Goal: Task Accomplishment & Management: Use online tool/utility

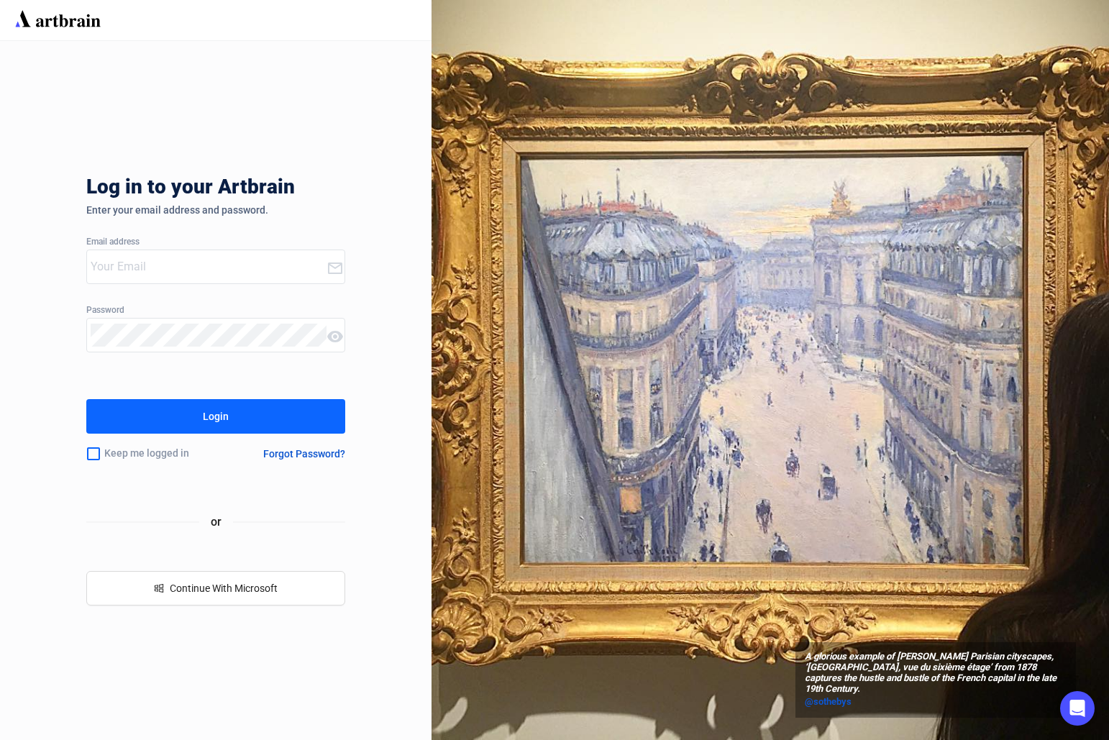
type input "[PERSON_NAME][EMAIL_ADDRESS][DOMAIN_NAME]"
click at [271, 419] on button "Login" at bounding box center [215, 416] width 259 height 35
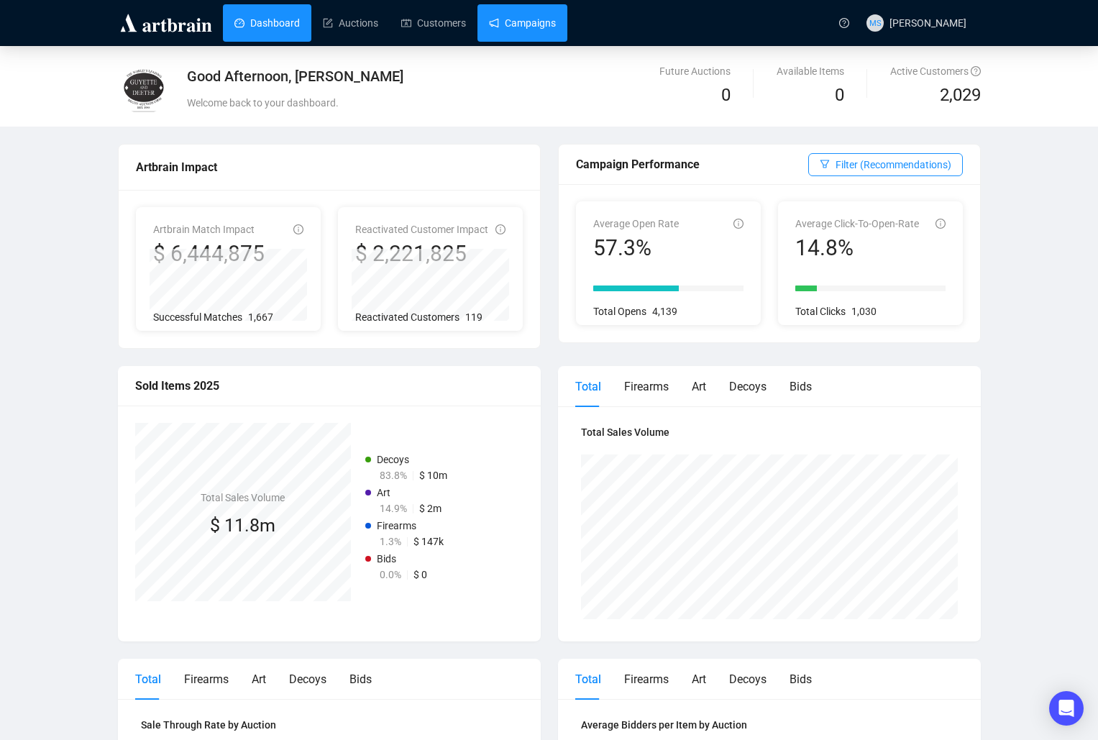
click at [538, 21] on link "Campaigns" at bounding box center [522, 22] width 67 height 37
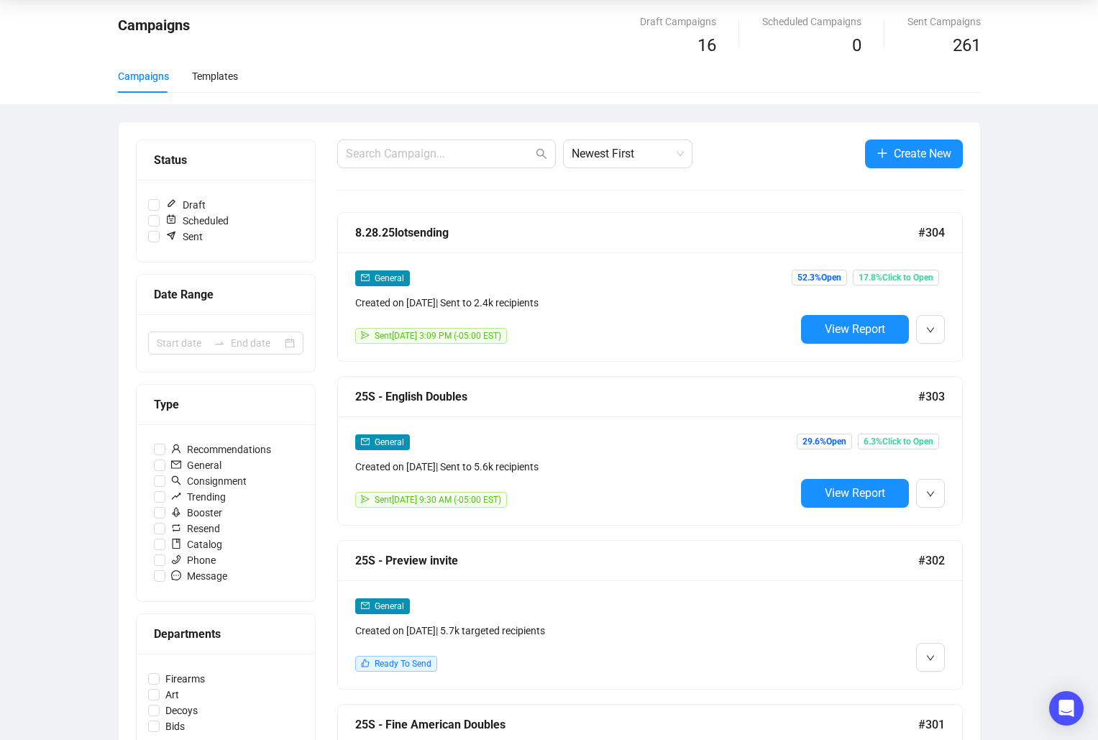
scroll to position [96, 0]
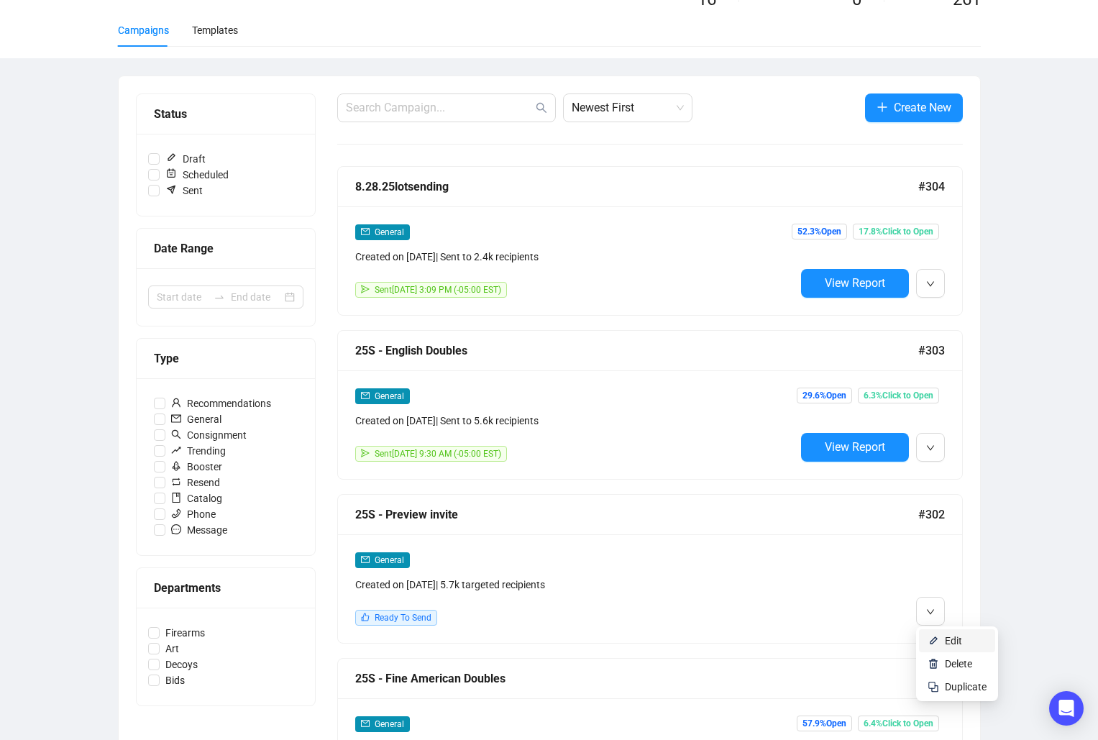
click at [942, 637] on li "Edit" at bounding box center [957, 640] width 76 height 23
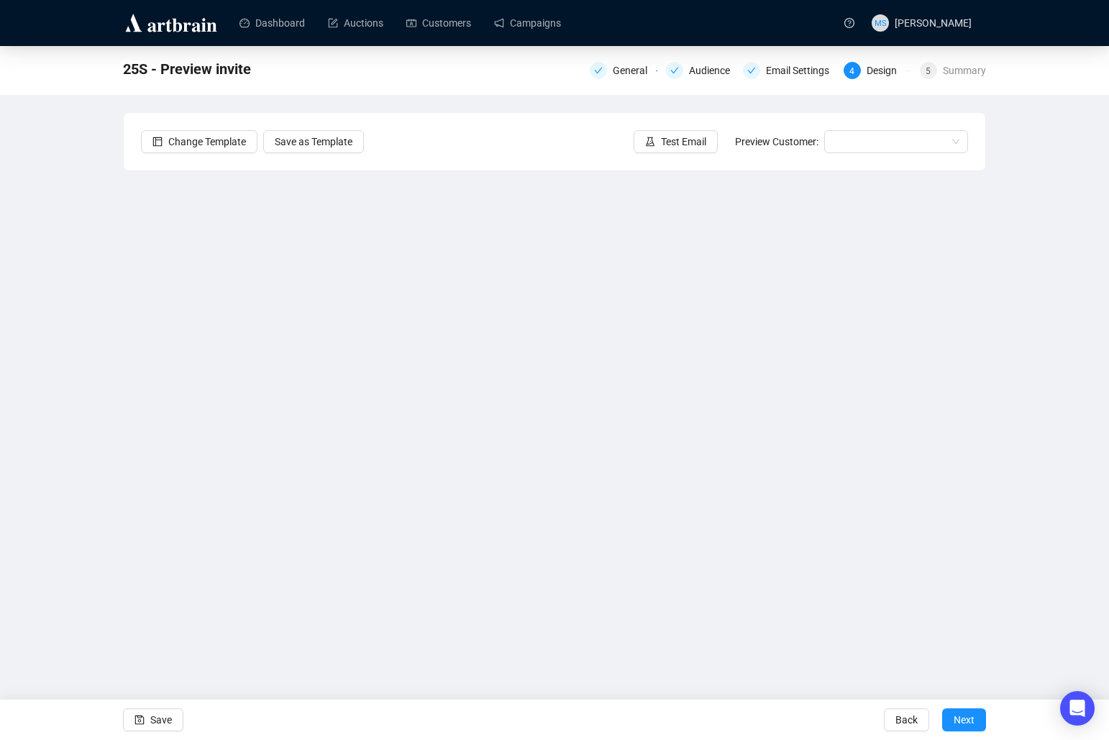
click at [1059, 164] on div "25S - Preview invite General Audience Email Settings 4 Design 5 Summary Change …" at bounding box center [554, 338] width 1109 height 584
click at [160, 718] on span "Save" at bounding box center [161, 720] width 22 height 40
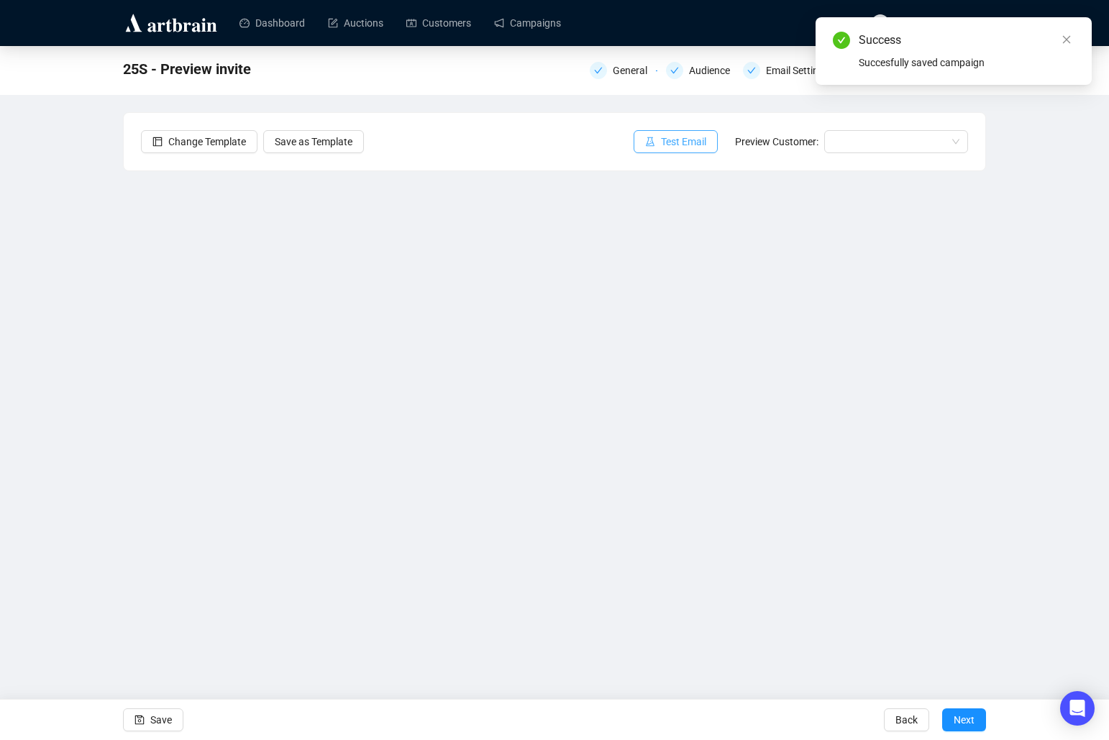
click at [667, 145] on span "Test Email" at bounding box center [683, 142] width 45 height 16
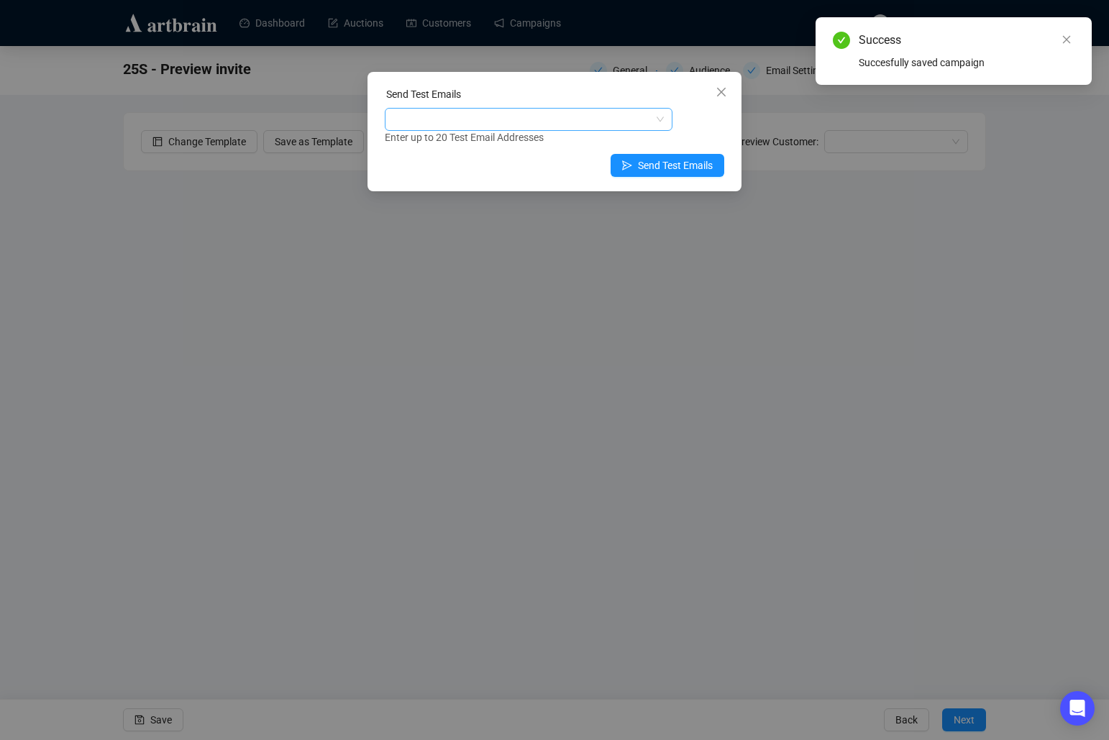
click at [504, 126] on div at bounding box center [521, 119] width 267 height 20
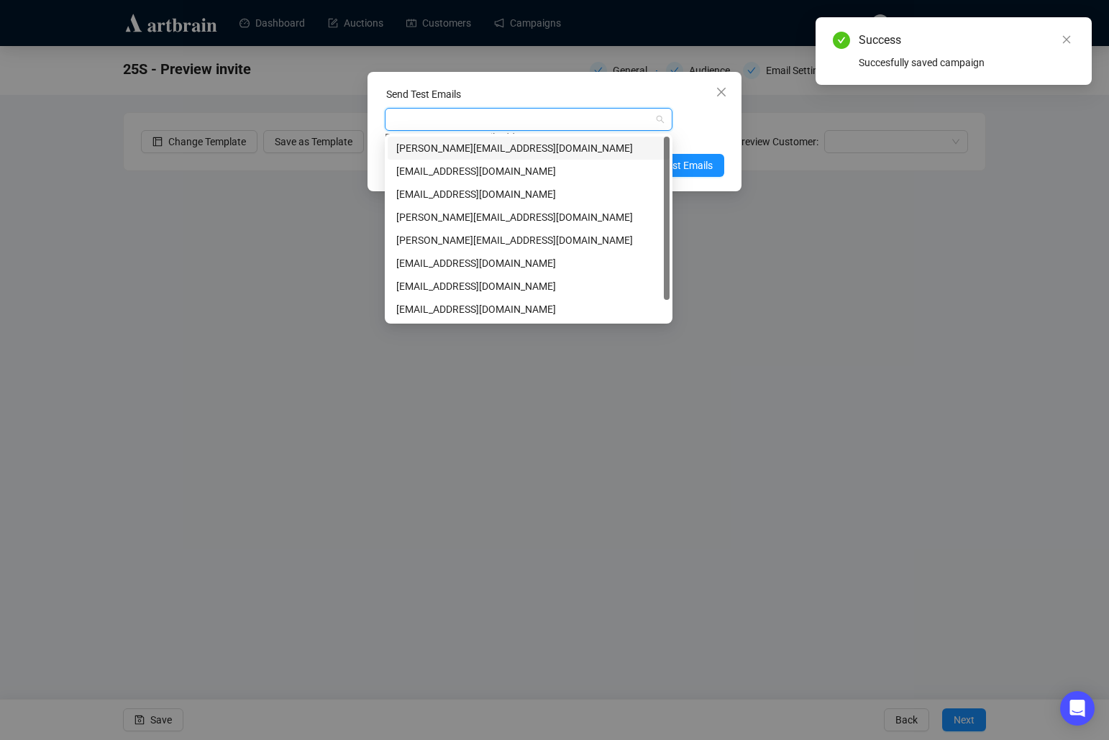
click at [497, 146] on div "[PERSON_NAME][EMAIL_ADDRESS][DOMAIN_NAME]" at bounding box center [528, 148] width 265 height 16
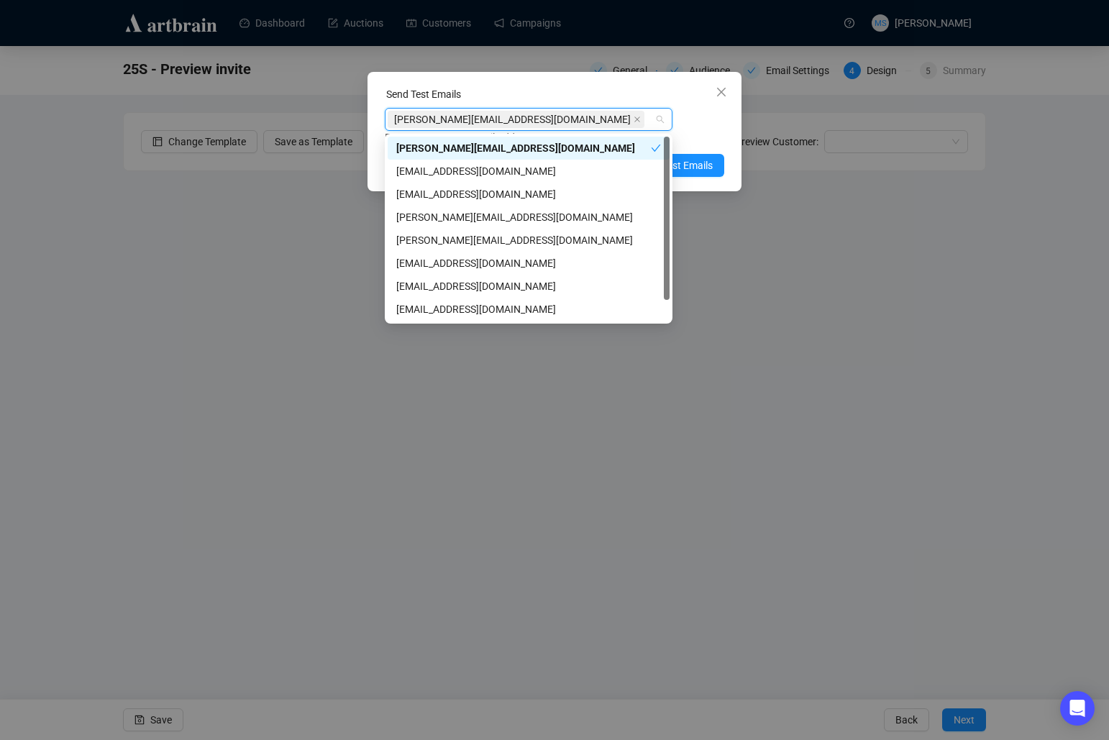
click at [95, 214] on div "Send Test Emails [PERSON_NAME][EMAIL_ADDRESS][DOMAIN_NAME] Enter up to 20 Test …" at bounding box center [554, 370] width 1109 height 740
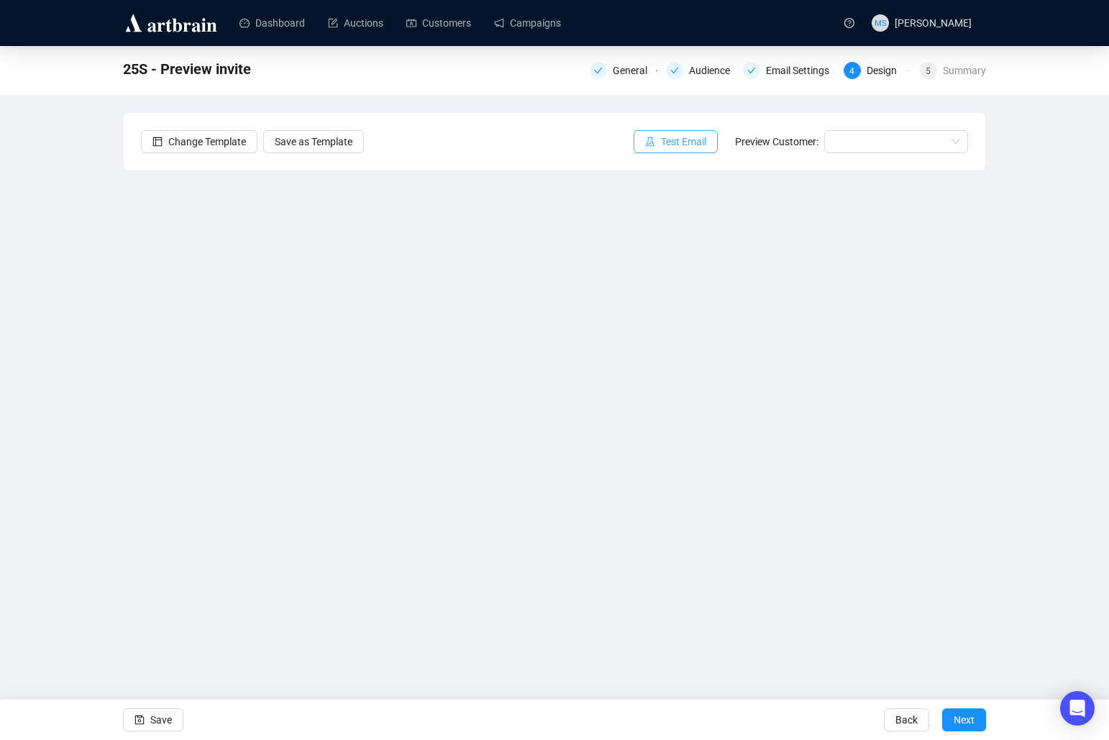
click at [678, 140] on span "Test Email" at bounding box center [683, 142] width 45 height 16
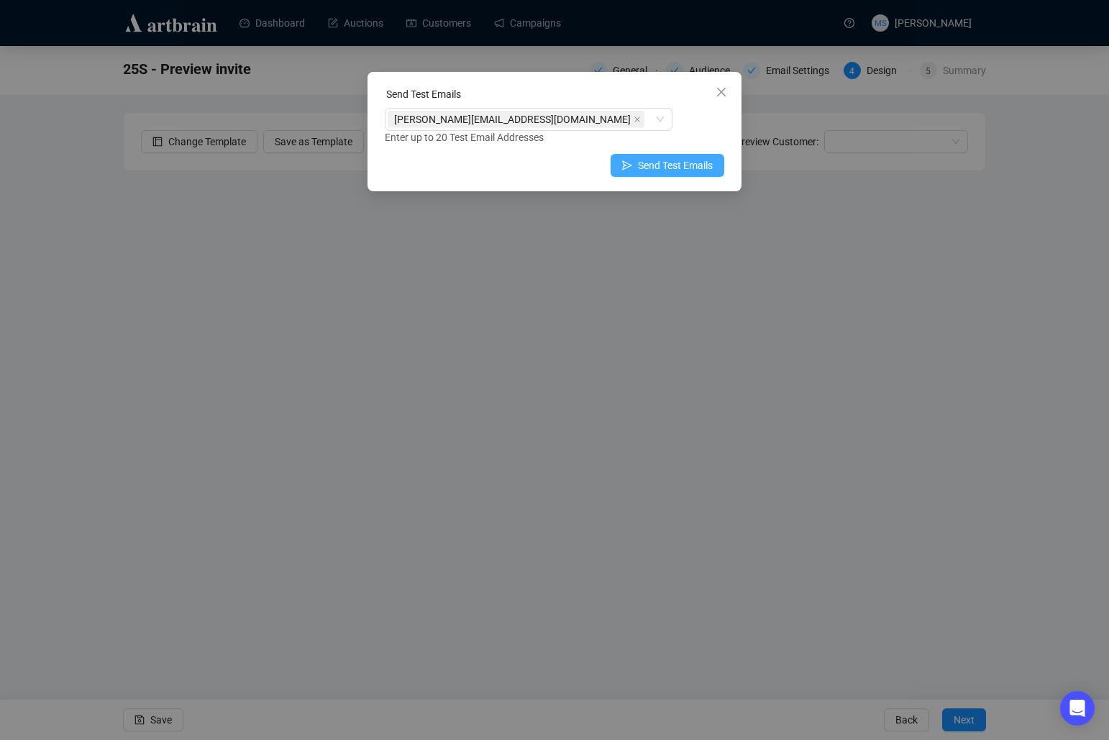
click at [671, 167] on span "Send Test Emails" at bounding box center [675, 166] width 75 height 16
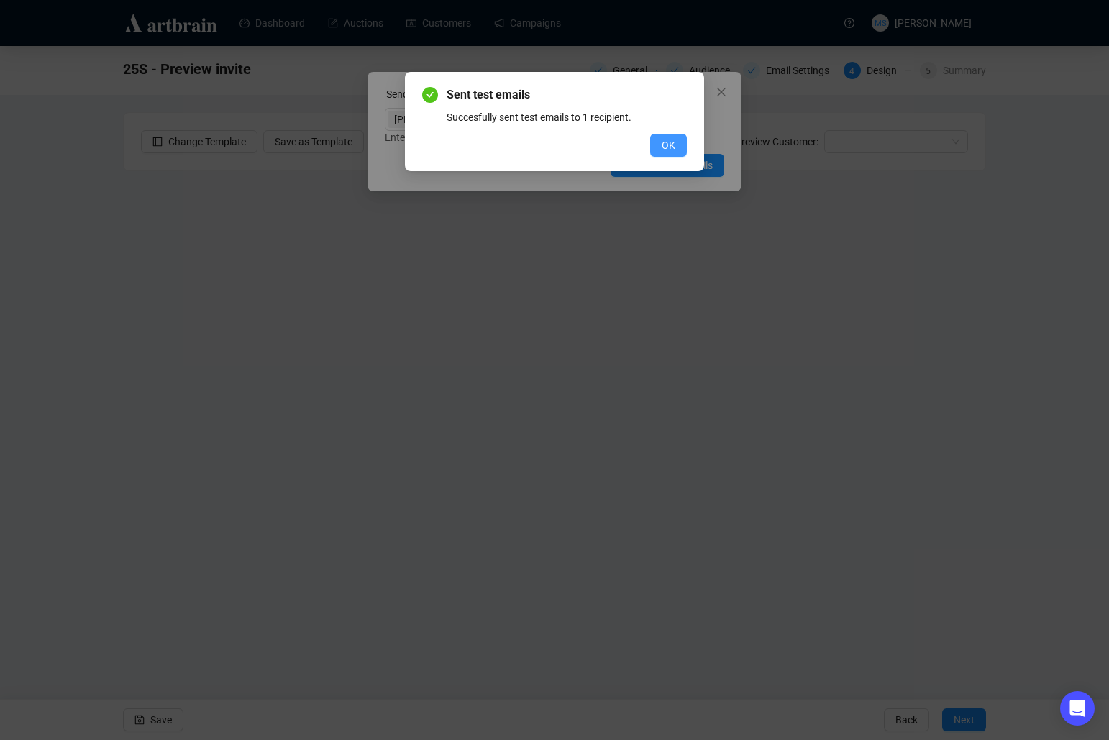
click at [677, 147] on button "OK" at bounding box center [668, 145] width 37 height 23
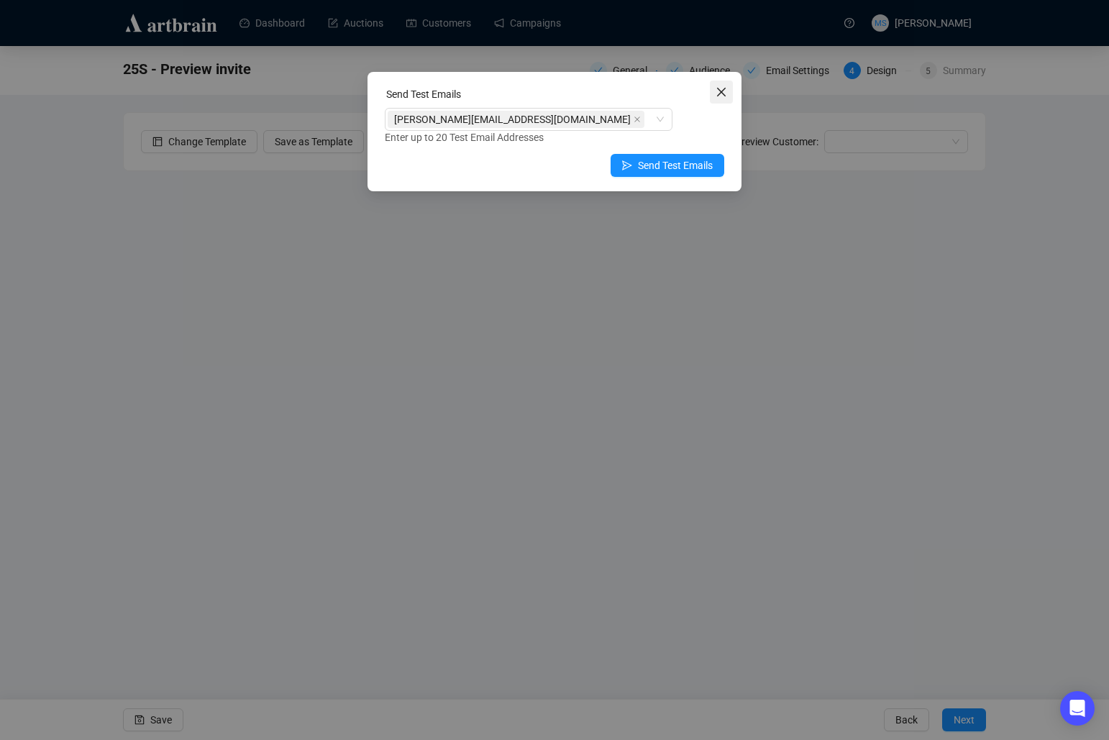
click at [719, 91] on icon "close" at bounding box center [721, 92] width 9 height 9
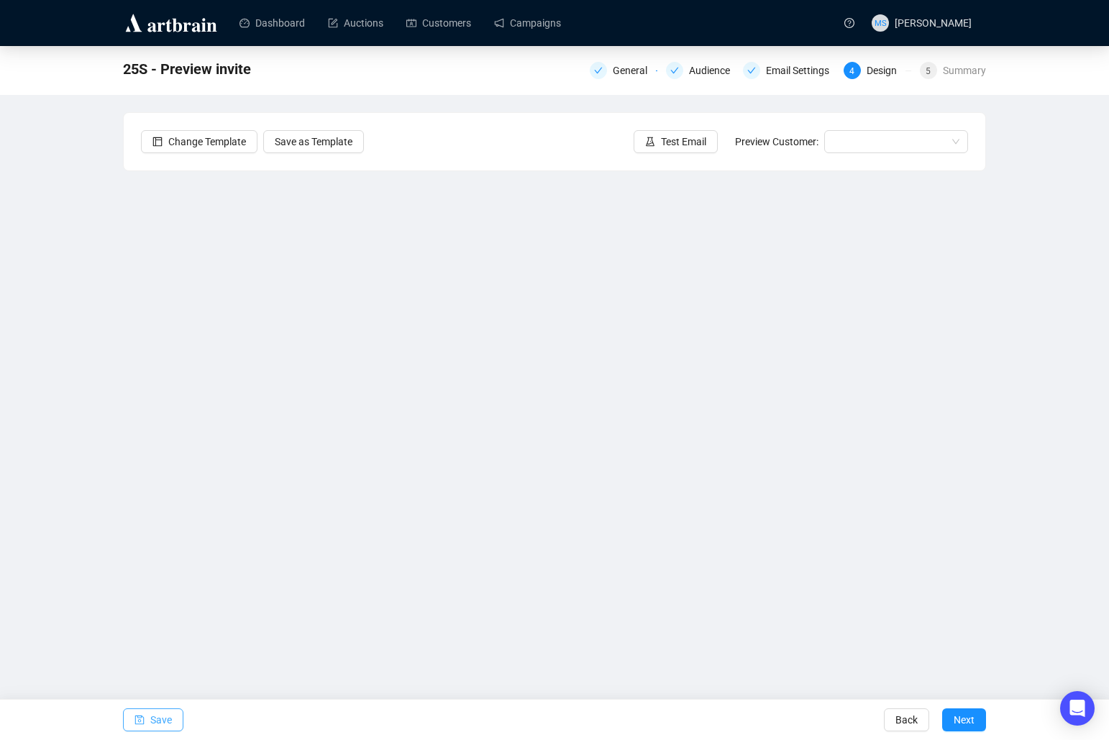
click at [160, 727] on span "Save" at bounding box center [161, 720] width 22 height 40
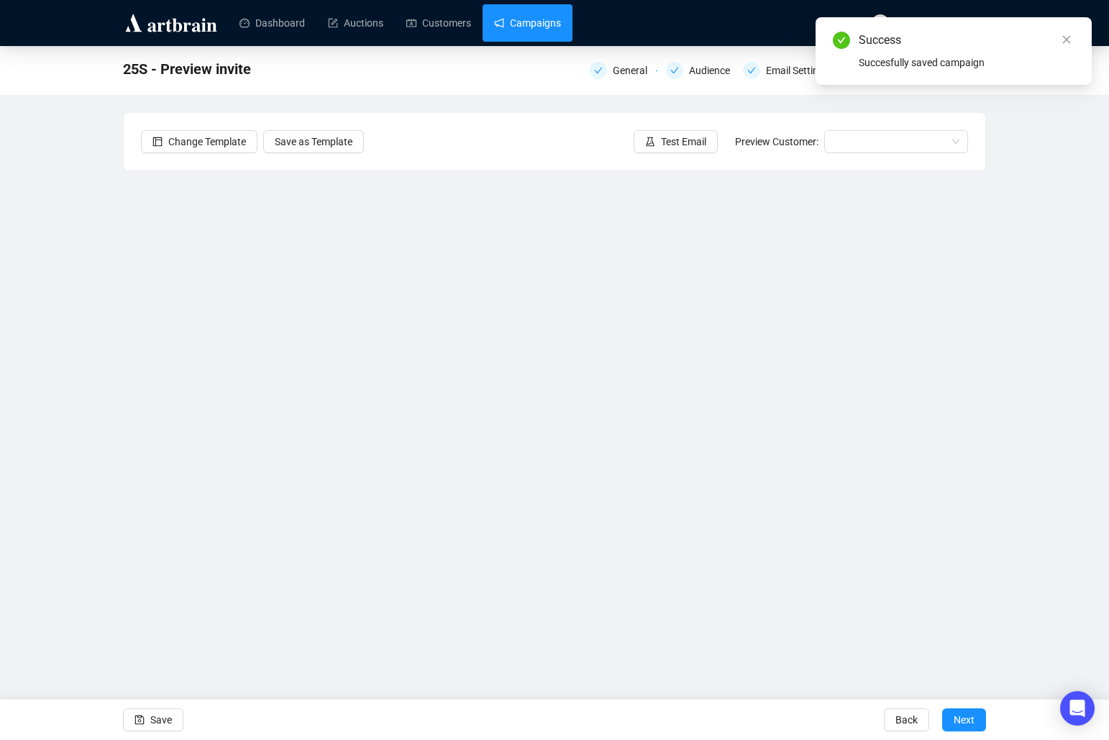
click at [516, 19] on link "Campaigns" at bounding box center [527, 22] width 67 height 37
